Goal: Information Seeking & Learning: Check status

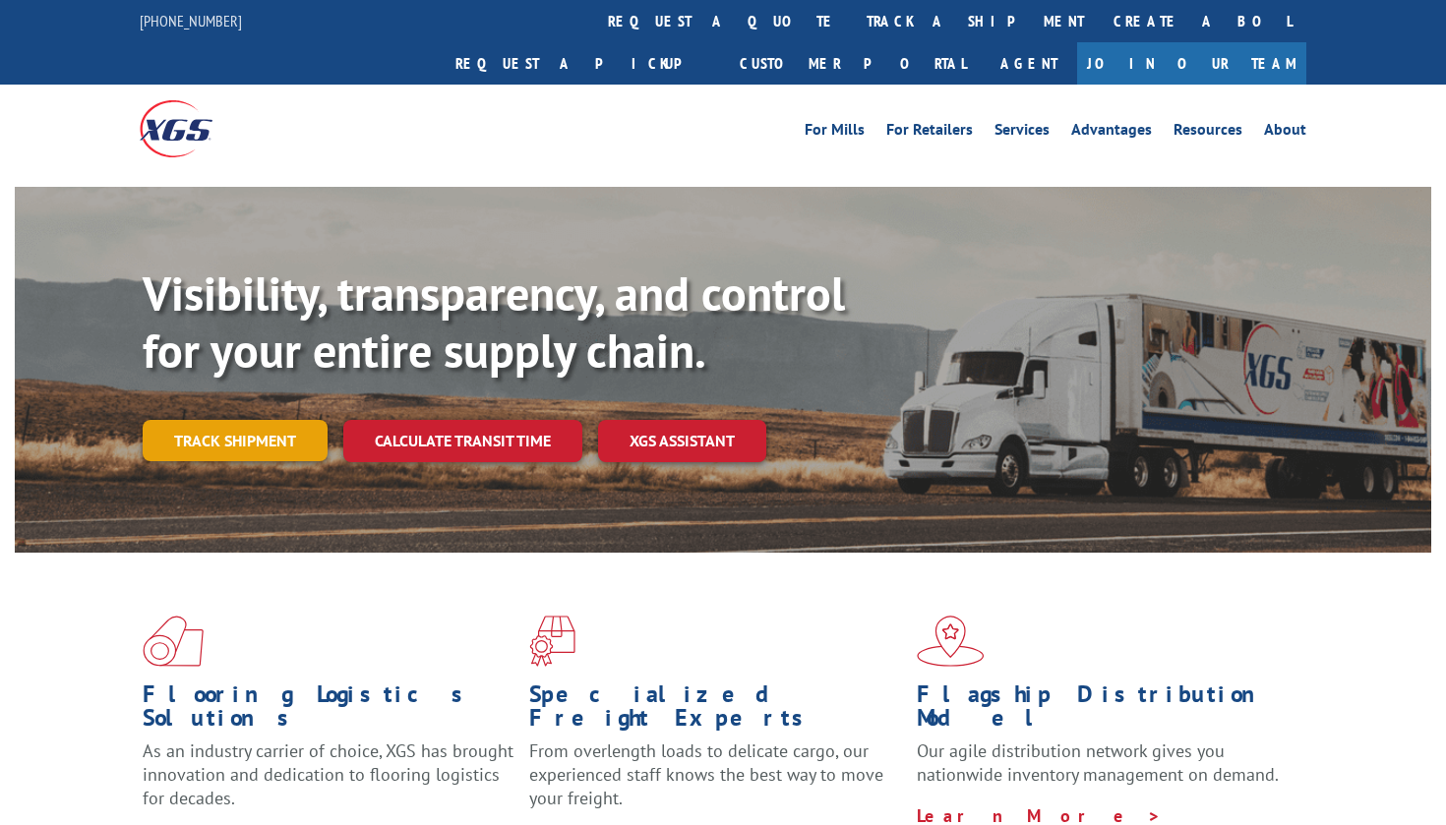
click at [245, 420] on link "Track shipment" at bounding box center [235, 440] width 185 height 41
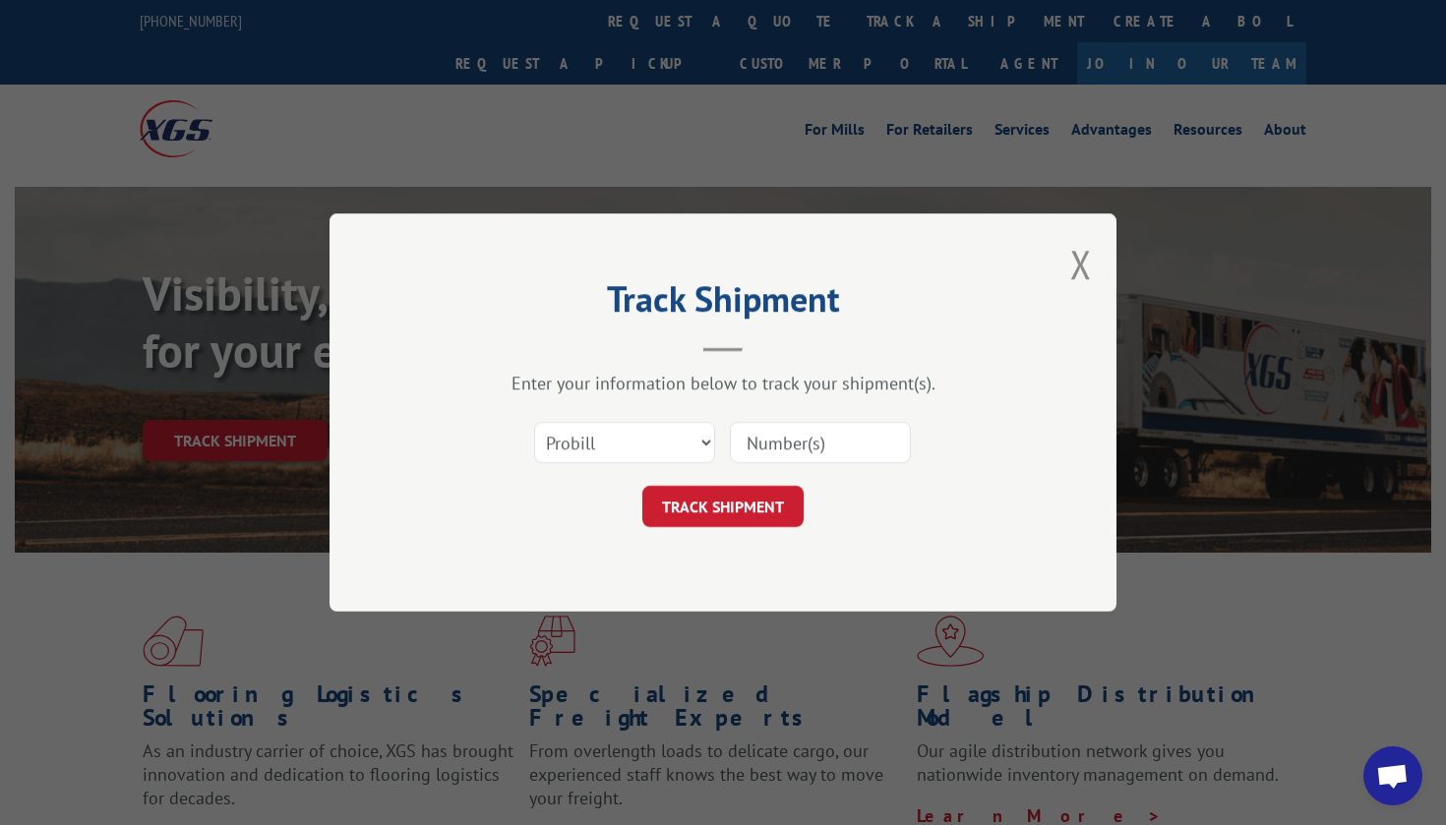
click at [780, 440] on input at bounding box center [820, 442] width 181 height 41
paste input "363364"
type input "363364"
click at [754, 501] on button "TRACK SHIPMENT" at bounding box center [722, 506] width 161 height 41
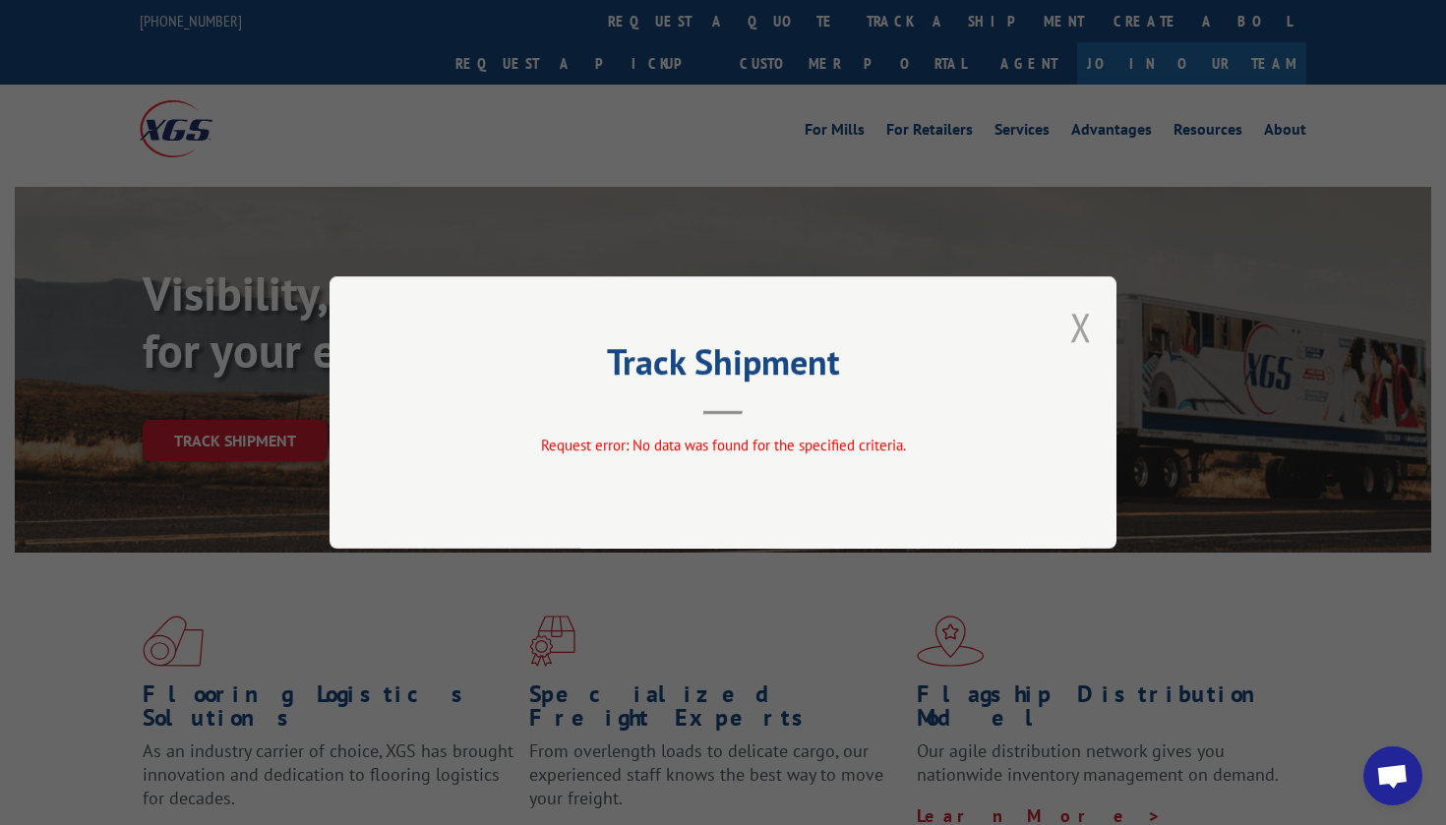
click at [1083, 334] on button "Close modal" at bounding box center [1081, 327] width 22 height 52
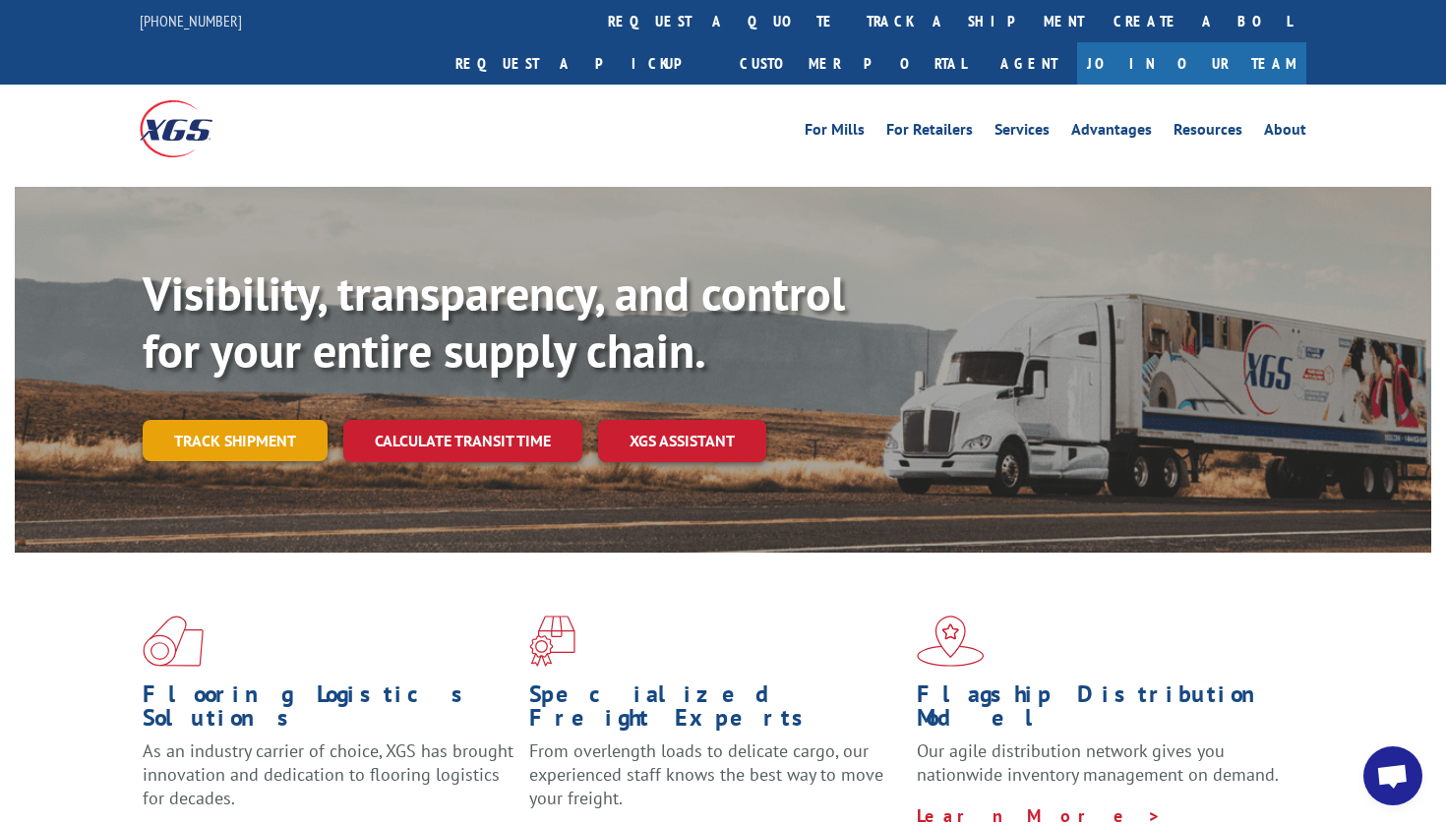
click at [270, 420] on link "Track shipment" at bounding box center [235, 440] width 185 height 41
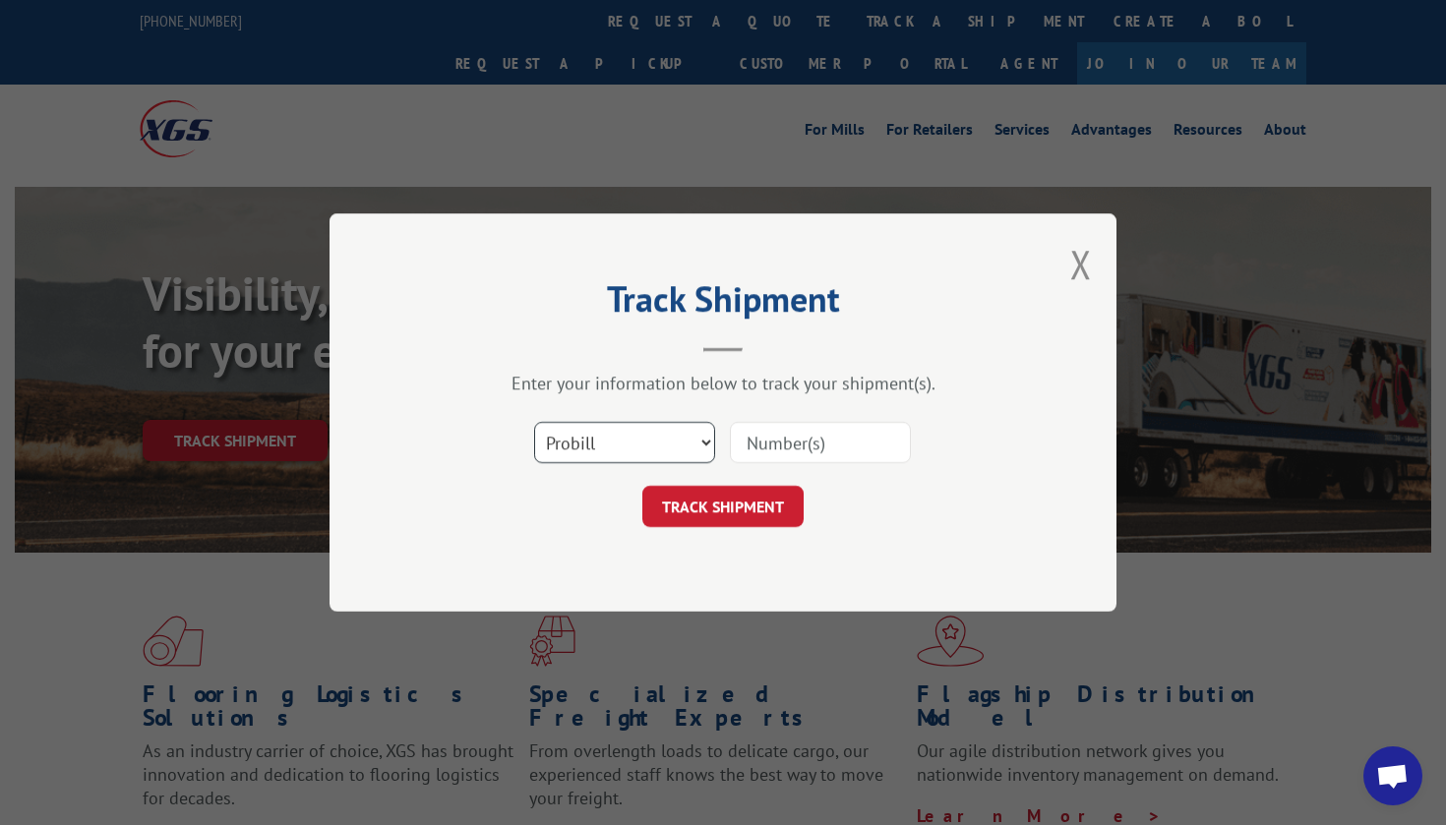
select select "bol"
click at [757, 448] on input at bounding box center [820, 442] width 181 height 41
paste input "363364"
type input "363364"
click at [727, 512] on button "TRACK SHIPMENT" at bounding box center [722, 506] width 161 height 41
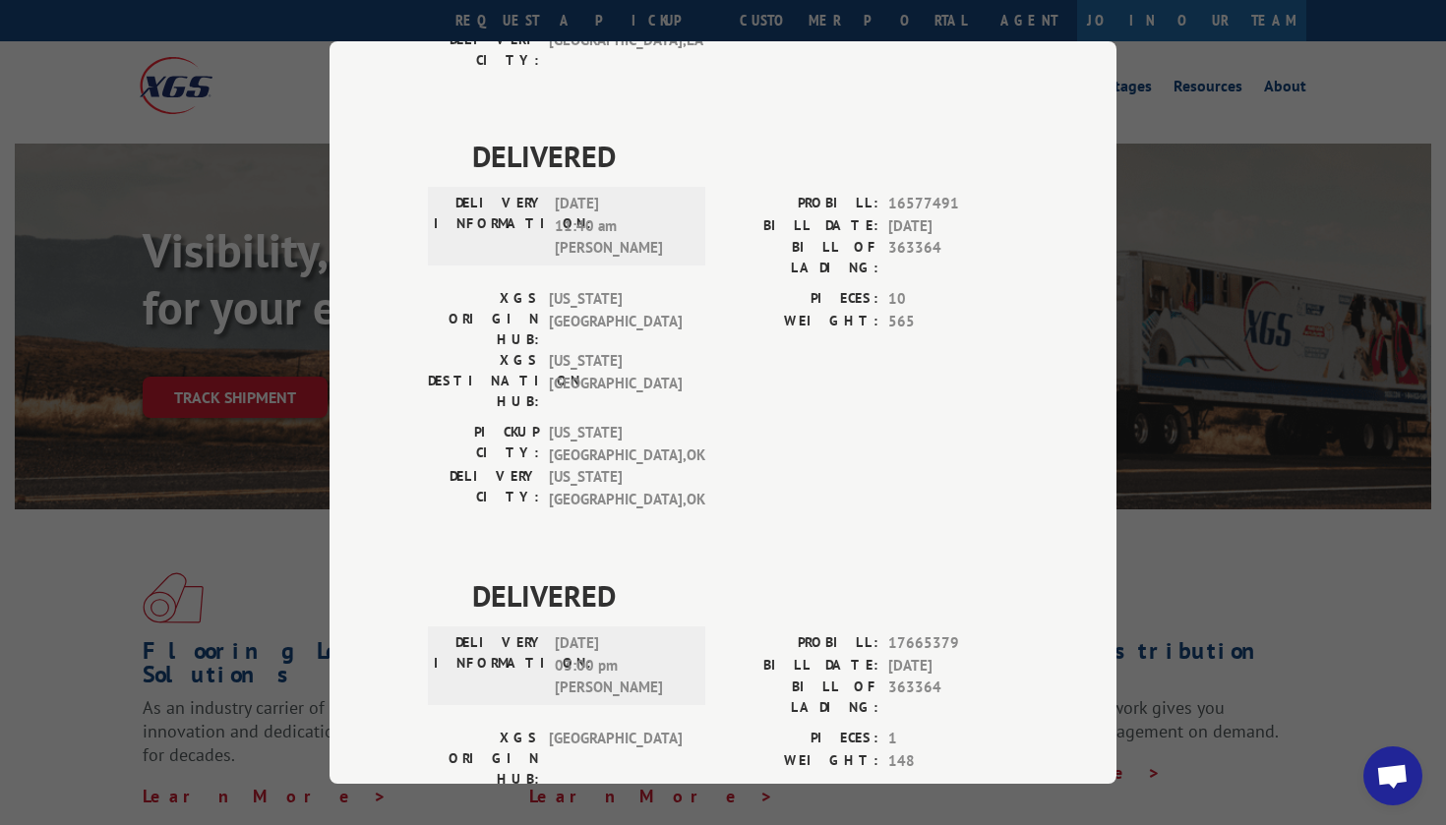
scroll to position [52, 0]
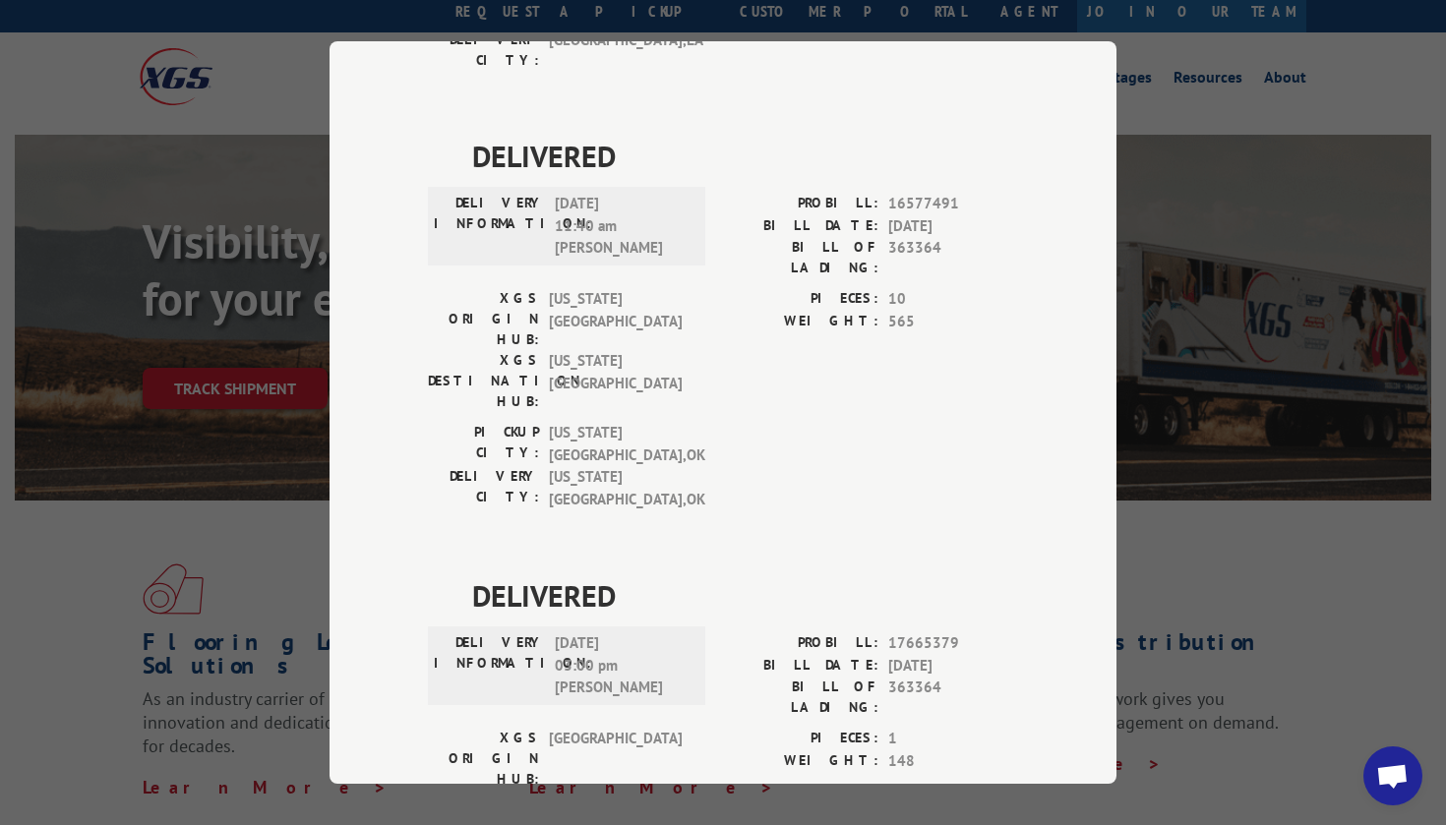
click at [158, 741] on div "Track Shipment DELIVERED DELIVERY INFORMATION: [DATE] 09:40 am [PERSON_NAME]: 1…" at bounding box center [723, 412] width 1446 height 825
